Goal: Find specific page/section: Find specific page/section

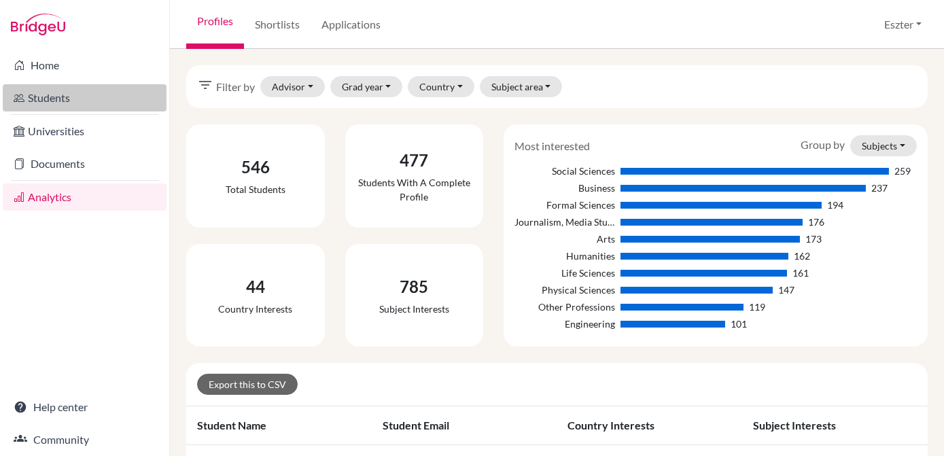
click at [58, 96] on link "Students" at bounding box center [85, 97] width 164 height 27
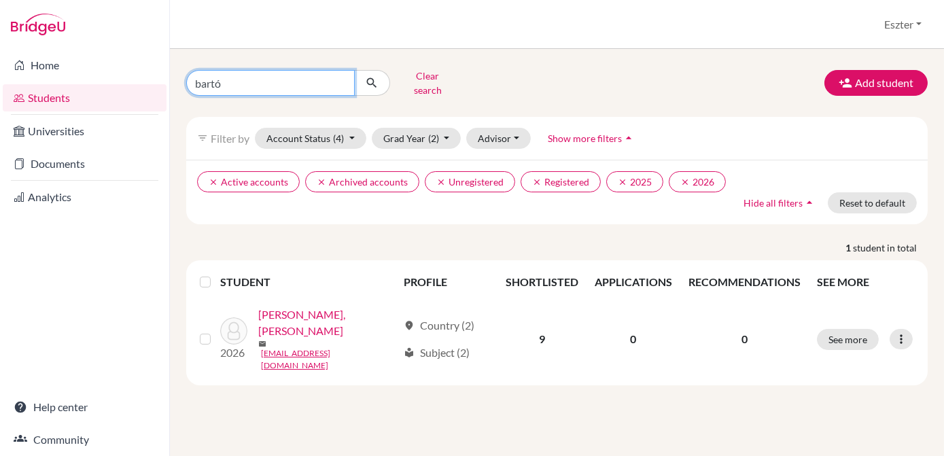
click at [336, 76] on input "bartó" at bounding box center [270, 83] width 169 height 26
click at [340, 79] on input "bartó" at bounding box center [270, 83] width 169 height 26
click at [340, 79] on input "Find student by name..." at bounding box center [270, 83] width 169 height 26
